Goal: Information Seeking & Learning: Check status

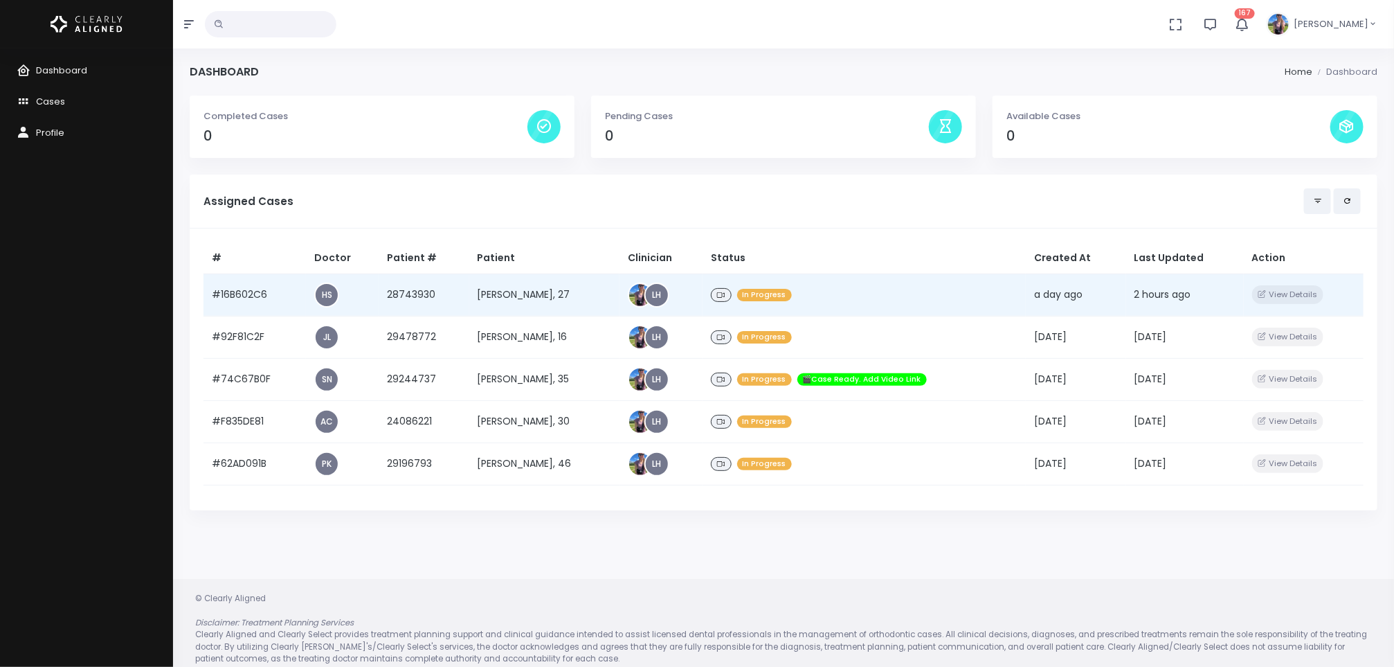
click at [505, 295] on td "[PERSON_NAME], 27" at bounding box center [544, 294] width 151 height 42
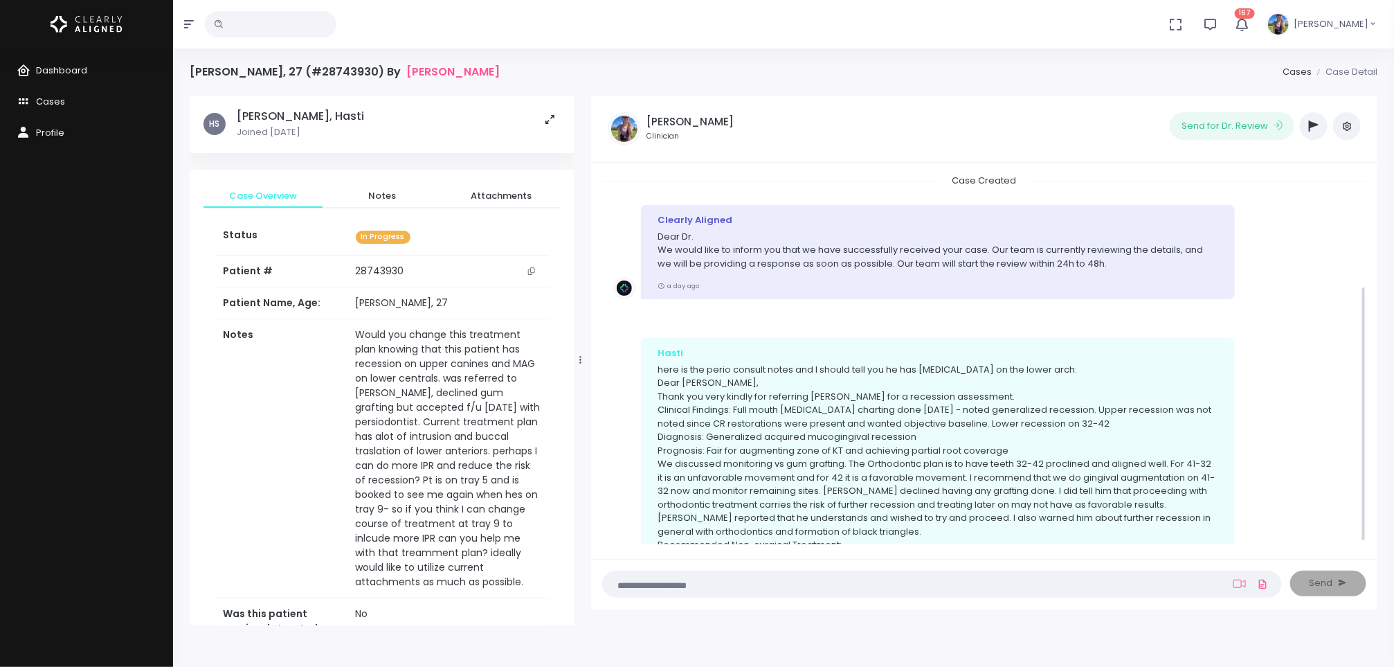
scroll to position [162, 0]
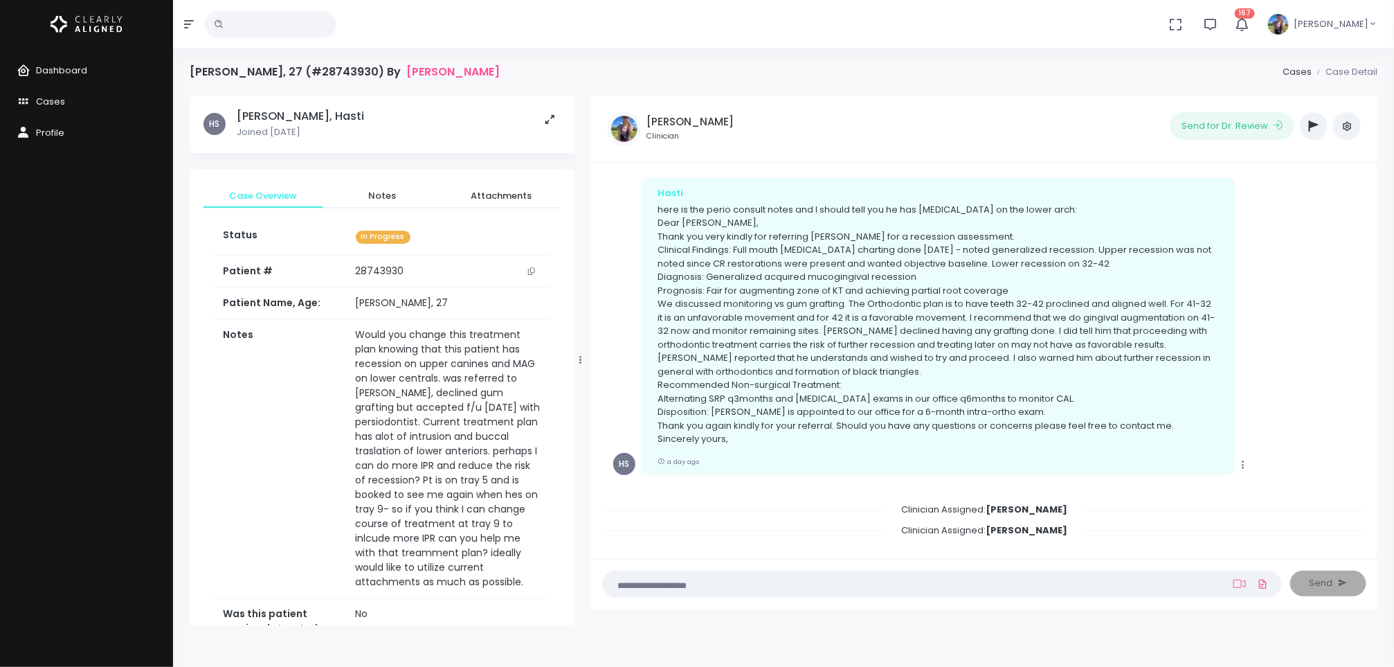
click at [530, 273] on icon "scrollable content" at bounding box center [531, 271] width 7 height 8
click at [326, 385] on th "Notes" at bounding box center [281, 458] width 133 height 279
click at [67, 77] on link "Dashboard" at bounding box center [86, 70] width 173 height 31
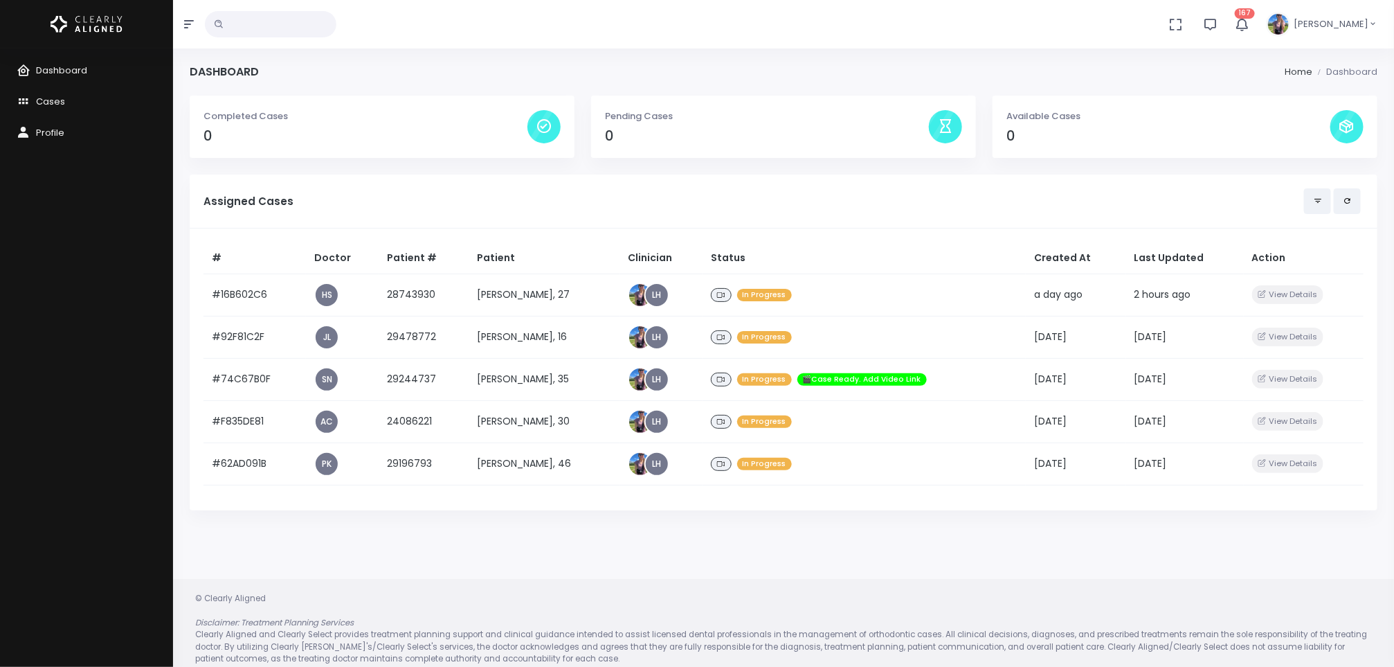
click at [472, 584] on footer "© Clearly Aligned Disclaimer: Treatment Planning Services Clearly Aligned and C…" at bounding box center [783, 629] width 1221 height 100
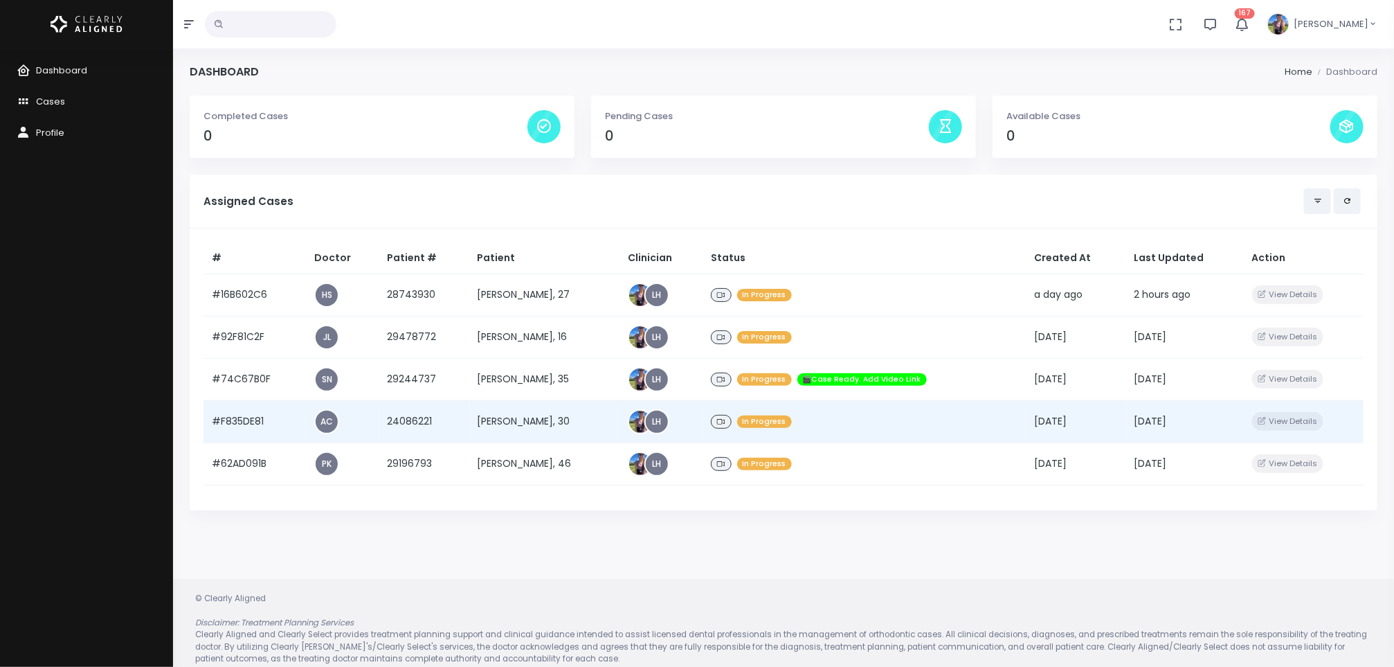
click at [485, 417] on td "[PERSON_NAME], 30" at bounding box center [544, 421] width 151 height 42
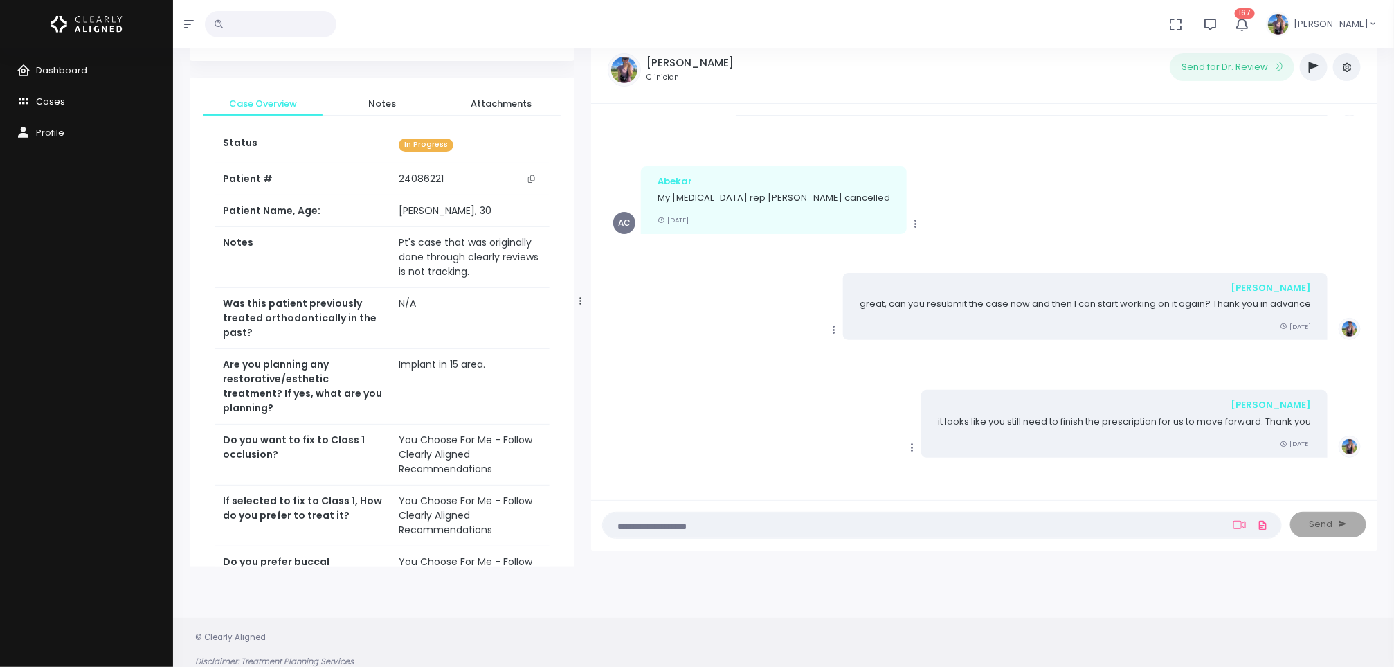
scroll to position [32, 0]
click at [57, 64] on span "Dashboard" at bounding box center [61, 70] width 51 height 13
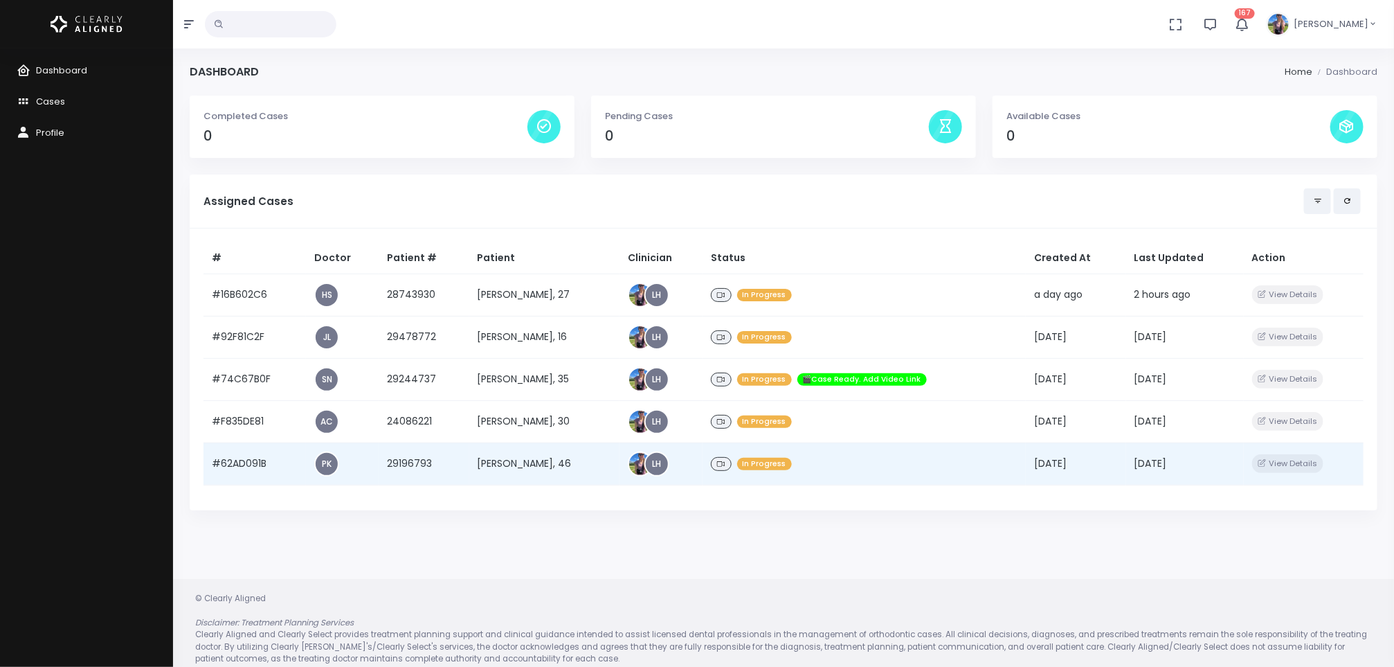
click at [538, 465] on td "[PERSON_NAME], 46" at bounding box center [544, 463] width 151 height 42
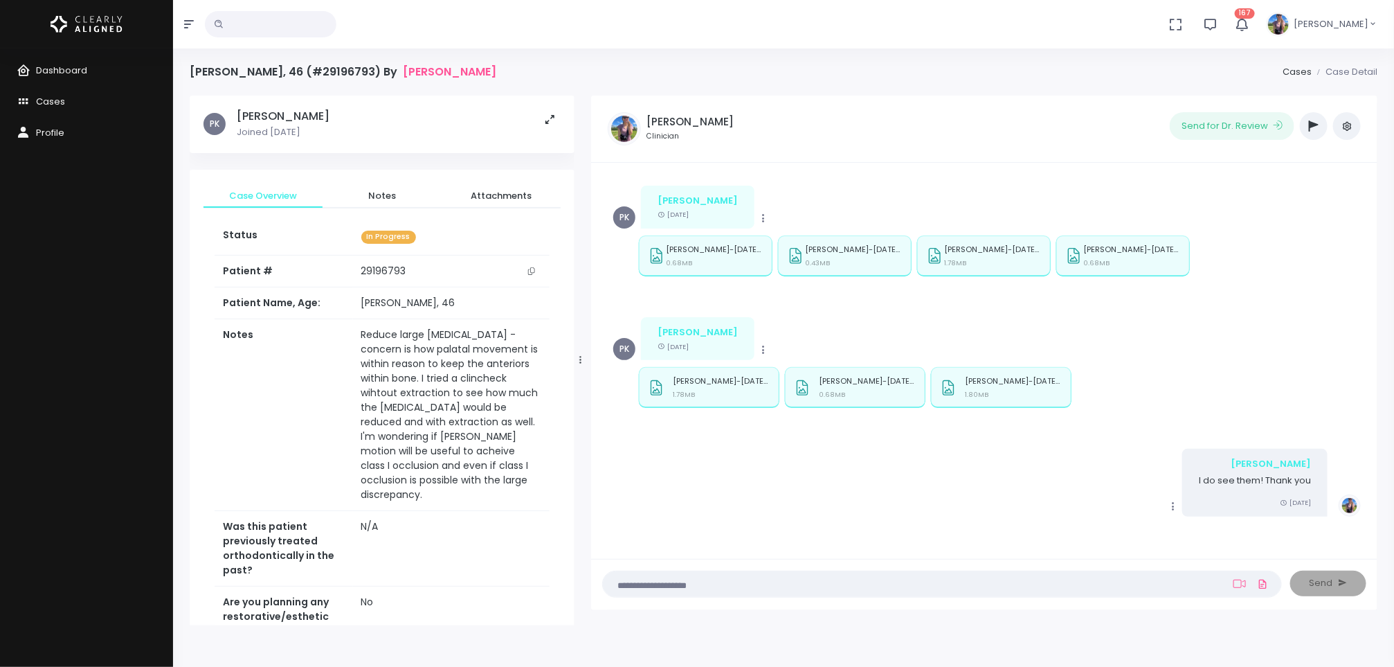
scroll to position [574, 0]
